Goal: Use online tool/utility: Utilize a website feature to perform a specific function

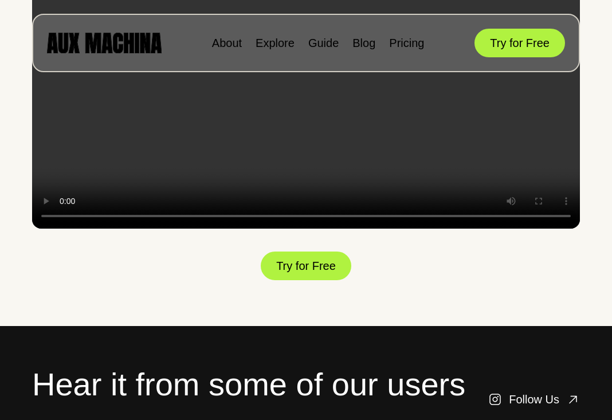
scroll to position [1736, 0]
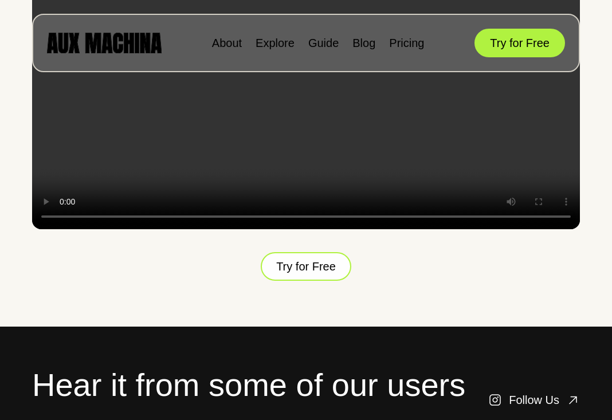
click at [303, 283] on button "Try for Free" at bounding box center [306, 266] width 91 height 33
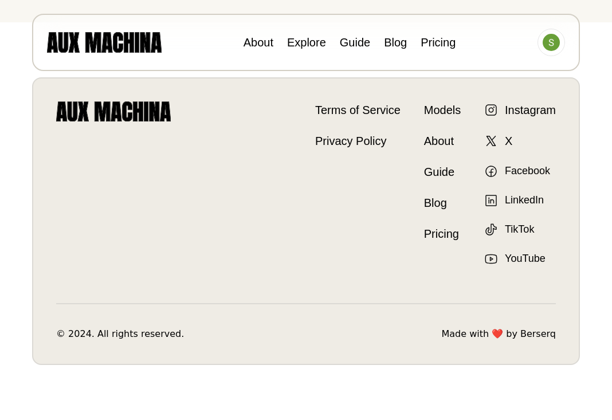
scroll to position [398, 0]
click at [430, 111] on link "Models" at bounding box center [442, 109] width 37 height 17
click at [296, 44] on link "Explore" at bounding box center [306, 42] width 39 height 13
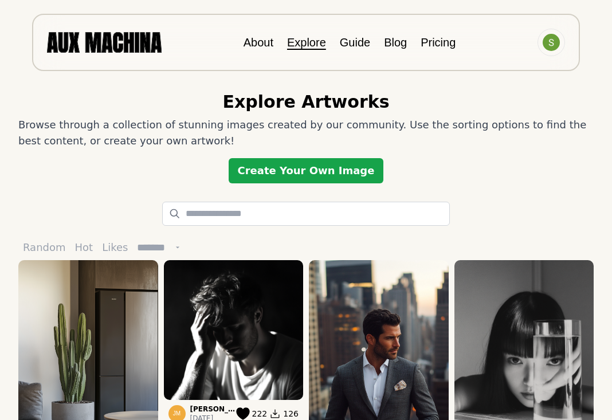
click at [333, 167] on link "Create Your Own Image" at bounding box center [306, 170] width 155 height 25
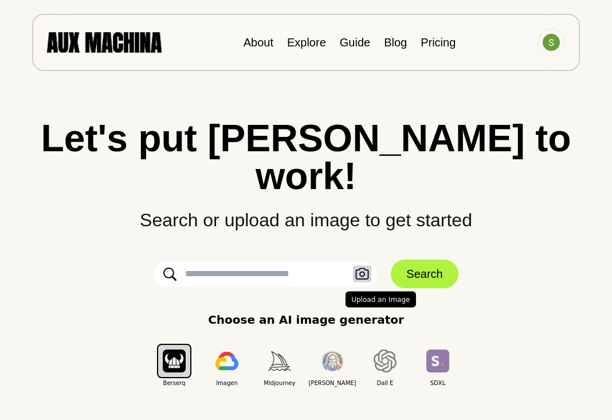
click at [358, 268] on icon "button" at bounding box center [362, 274] width 14 height 12
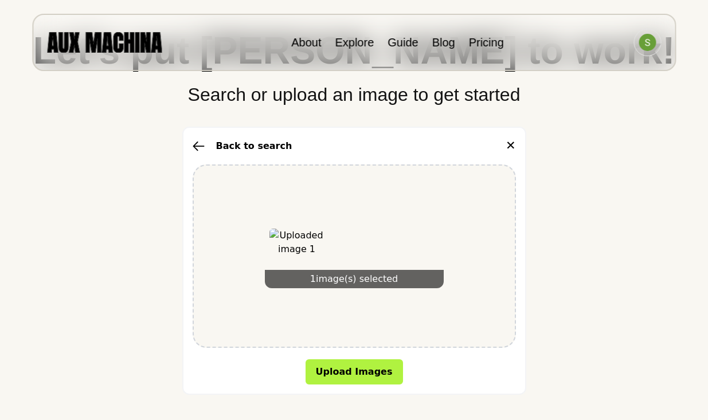
scroll to position [117, 0]
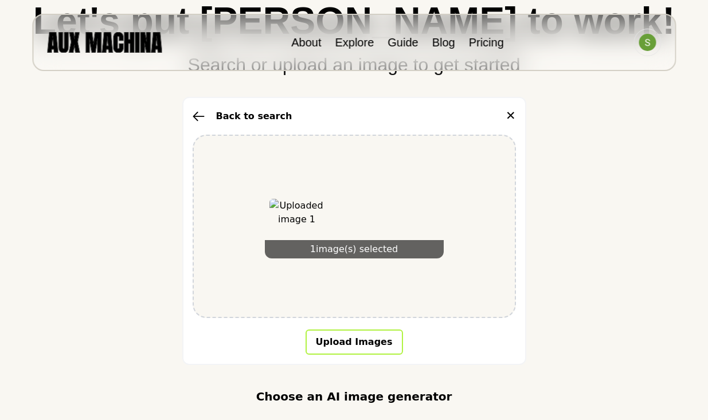
click at [341, 346] on button "Upload Images" at bounding box center [353, 341] width 97 height 25
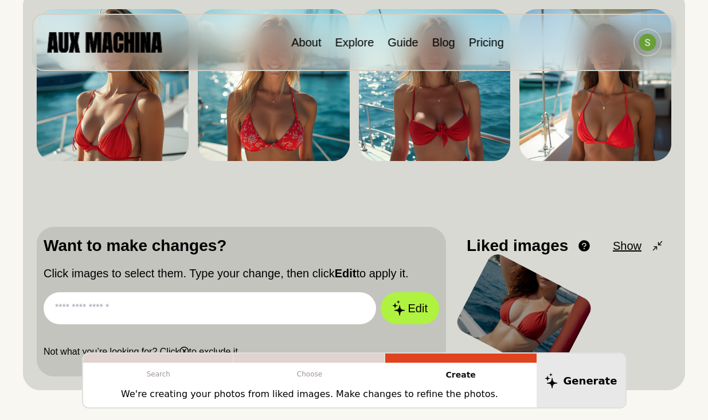
scroll to position [167, 0]
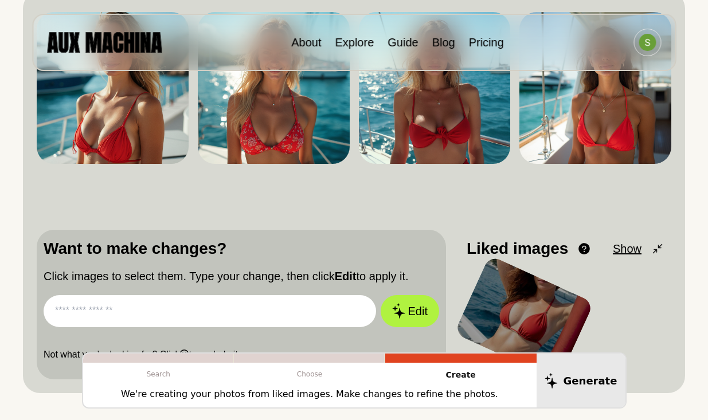
click at [556, 296] on div at bounding box center [524, 317] width 140 height 125
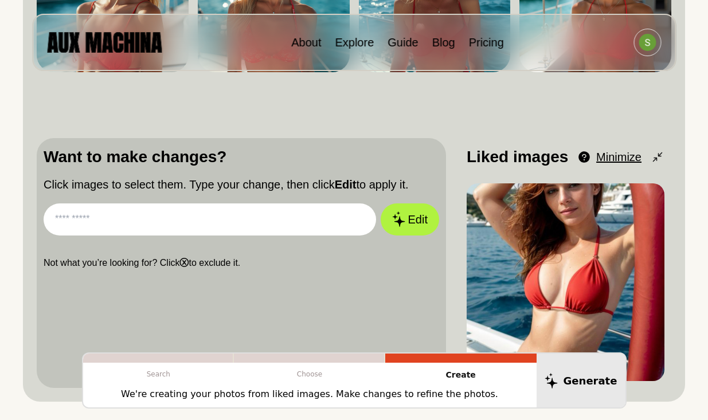
scroll to position [339, 0]
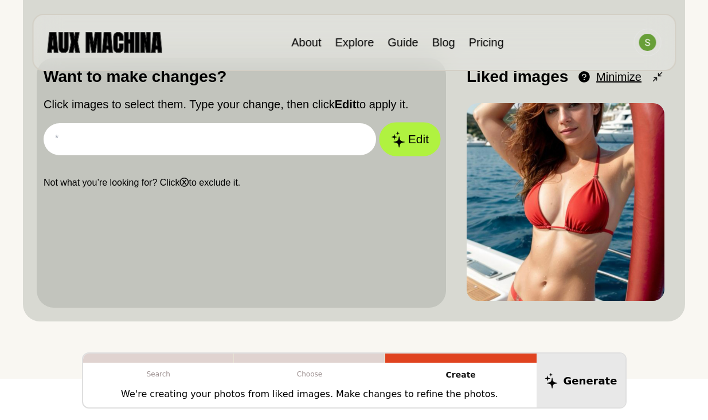
click at [418, 144] on button "Edit" at bounding box center [410, 139] width 62 height 34
type input "**"
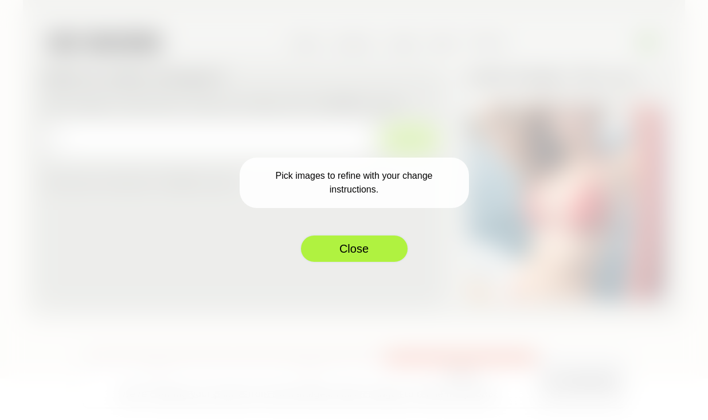
click at [346, 242] on button "Close" at bounding box center [354, 248] width 109 height 29
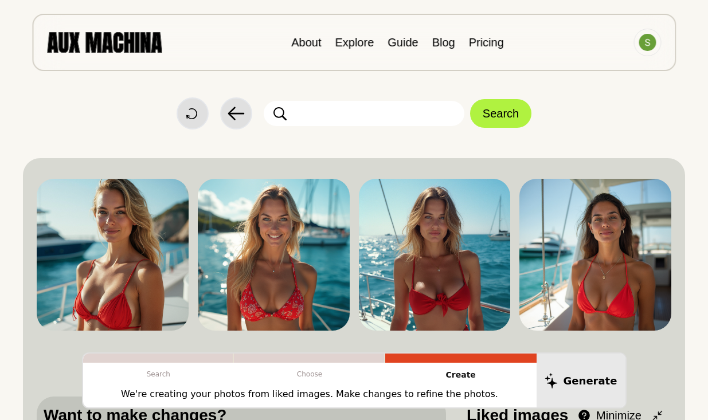
scroll to position [0, 0]
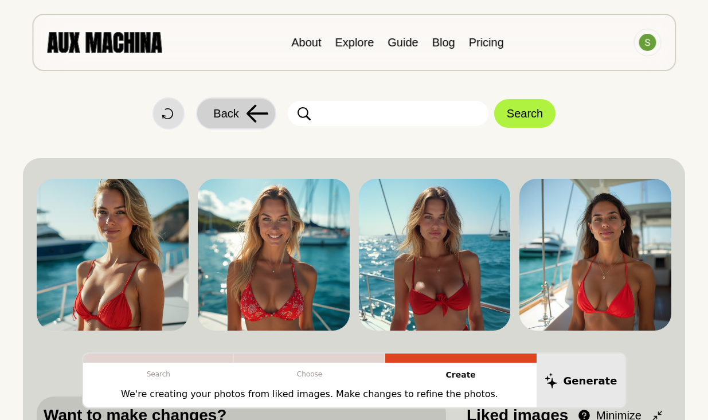
click at [221, 117] on span "Back" at bounding box center [225, 113] width 25 height 17
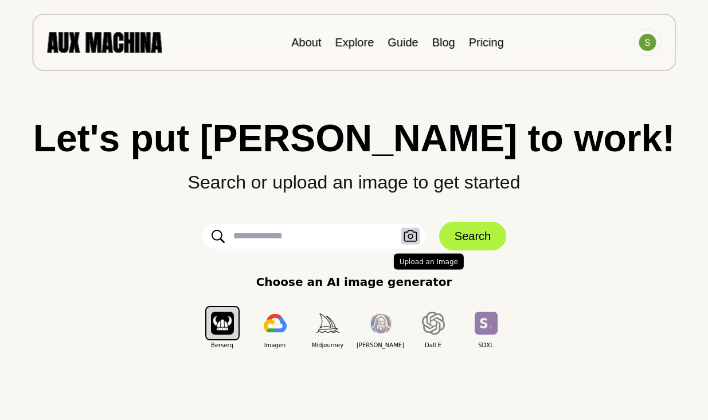
click at [412, 237] on icon "button" at bounding box center [409, 235] width 13 height 11
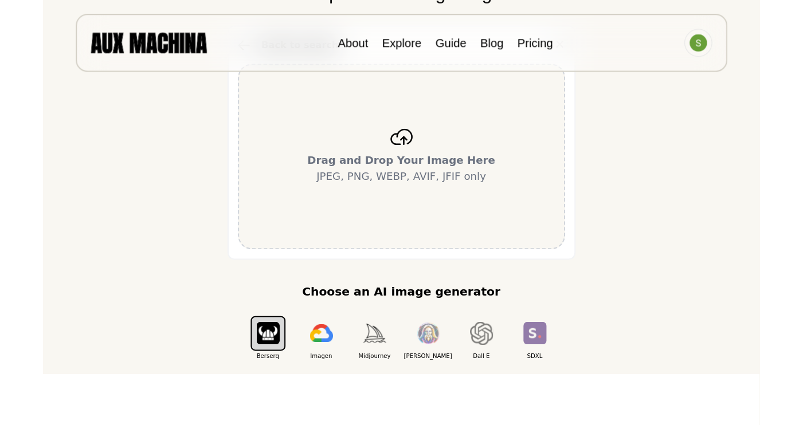
scroll to position [189, 0]
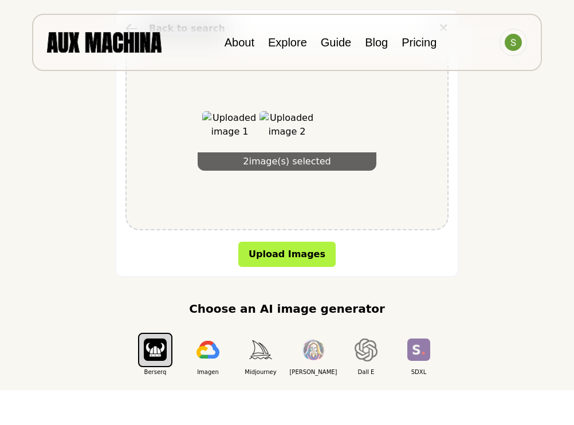
click at [88, 207] on div "Let's put Ai to work! Search or upload an image to get started Back to search ✕…" at bounding box center [286, 154] width 551 height 446
click at [308, 257] on button "Upload Images" at bounding box center [286, 254] width 97 height 25
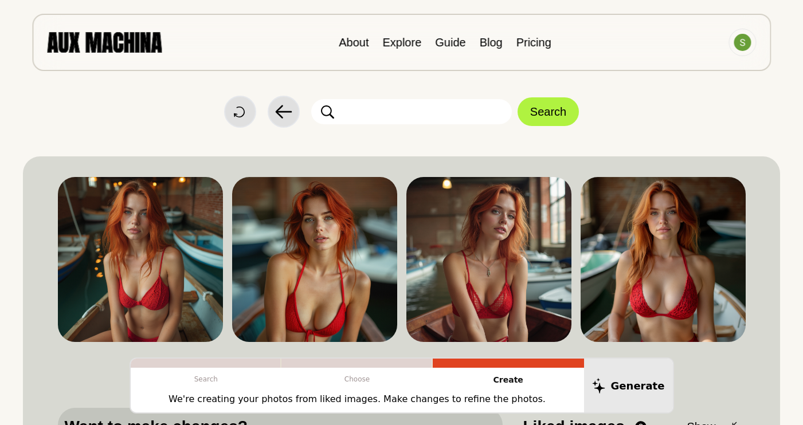
scroll to position [1, 0]
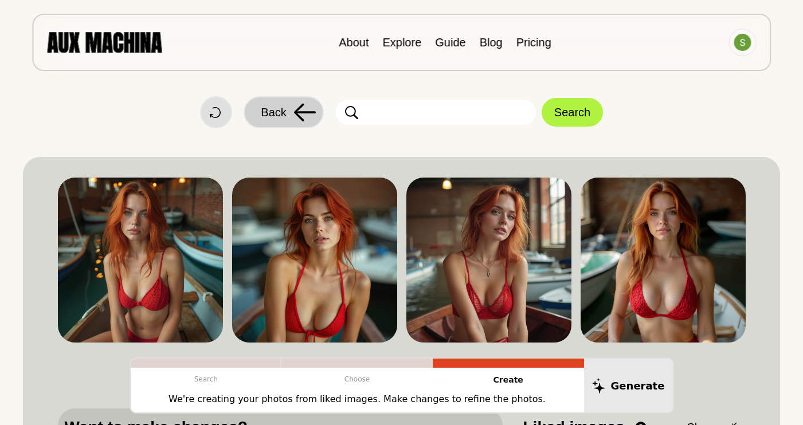
click at [297, 109] on icon at bounding box center [305, 113] width 22 height 18
